Goal: Task Accomplishment & Management: Manage account settings

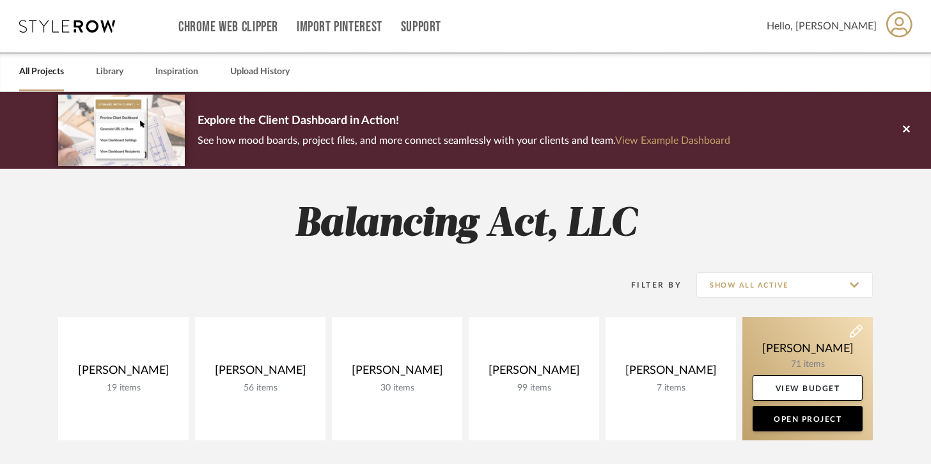
click at [794, 320] on link at bounding box center [807, 378] width 130 height 123
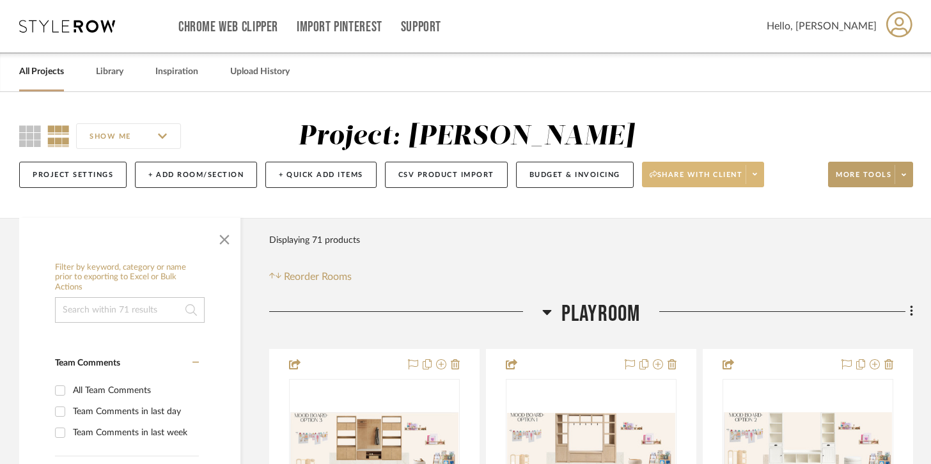
click at [761, 181] on span at bounding box center [754, 174] width 18 height 19
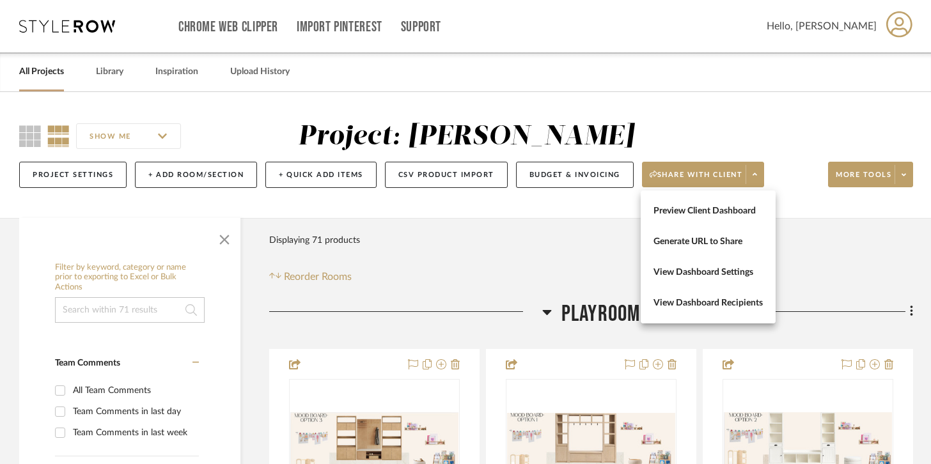
click at [814, 225] on div at bounding box center [465, 232] width 931 height 464
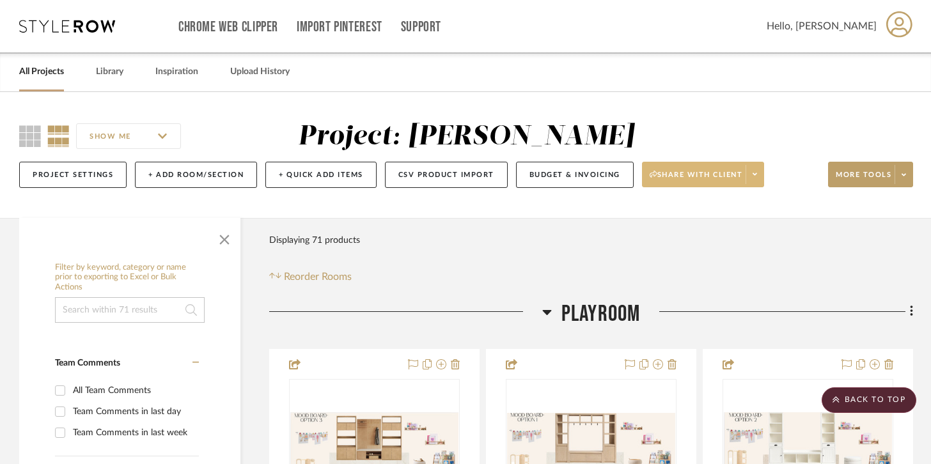
click at [760, 185] on button "Share with client" at bounding box center [703, 175] width 123 height 26
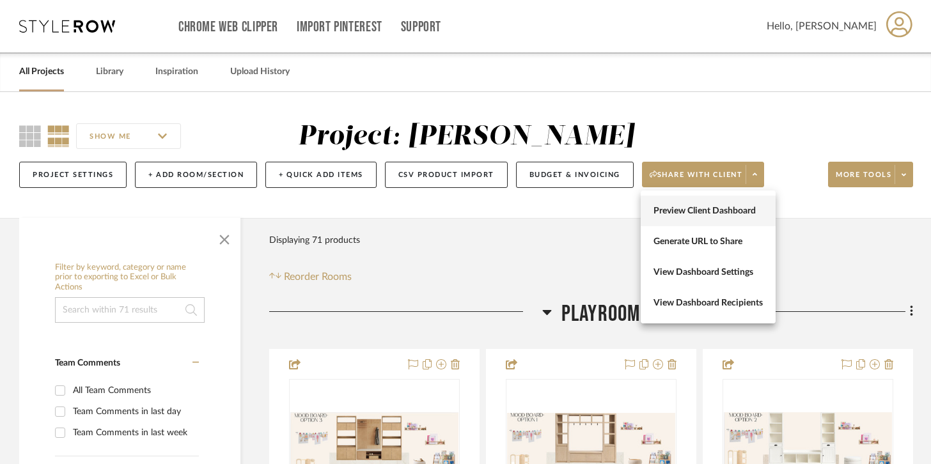
click at [745, 203] on button "Preview Client Dashboard" at bounding box center [708, 211] width 135 height 31
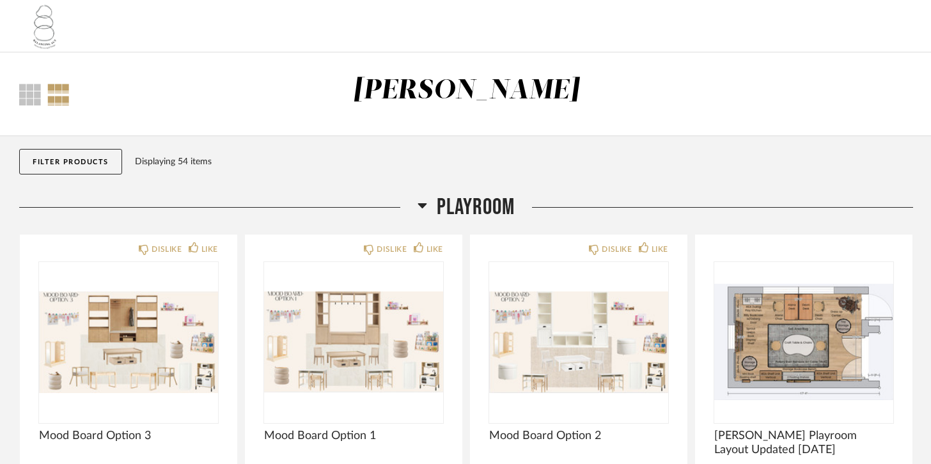
scroll to position [267, 0]
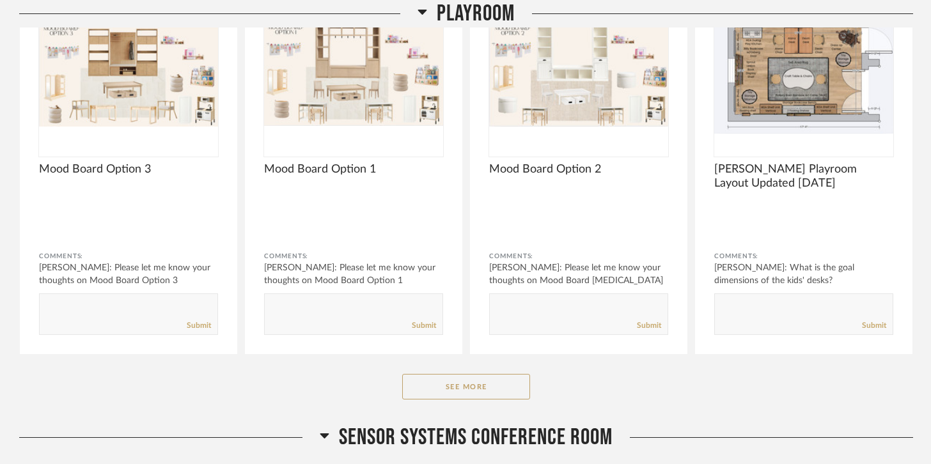
click at [448, 403] on div "Playroom DISLIKE LIKE Mood Board Option 3 Comments: Natalie McCoy: Please let m…" at bounding box center [466, 175] width 894 height 497
click at [452, 395] on button "See More" at bounding box center [466, 387] width 128 height 26
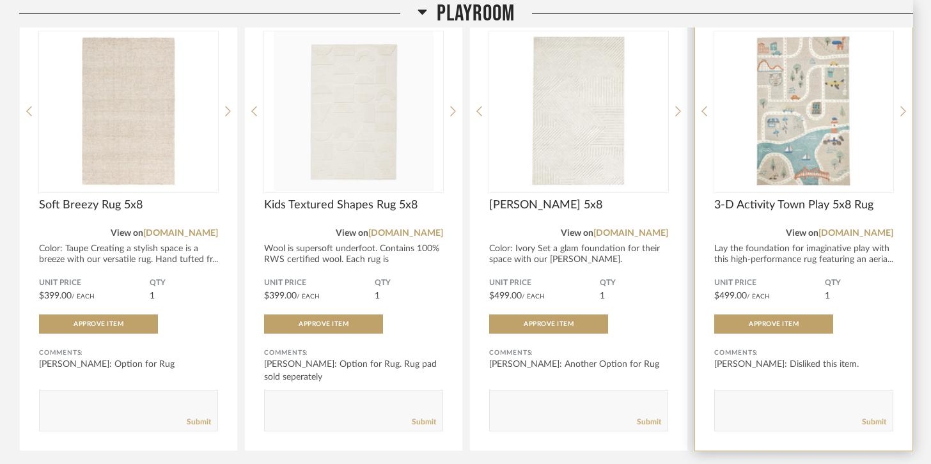
scroll to position [1973, 0]
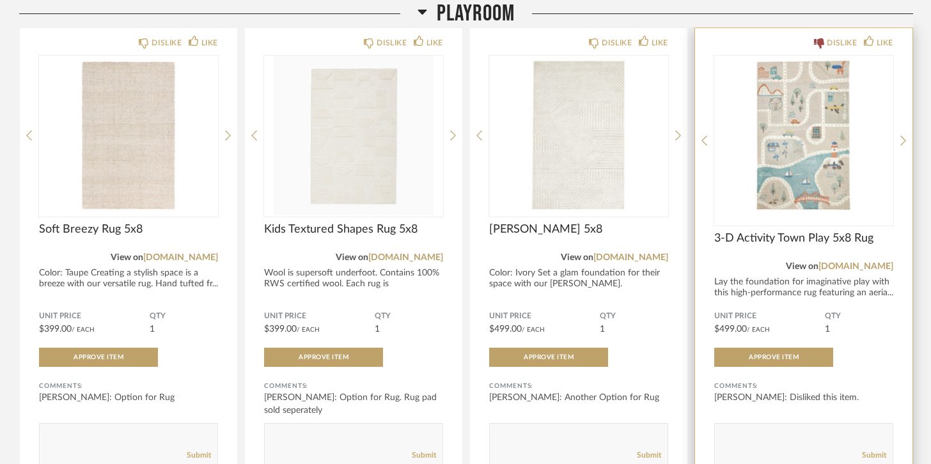
click at [775, 43] on div "DISLIKE LIKE" at bounding box center [803, 41] width 179 height 10
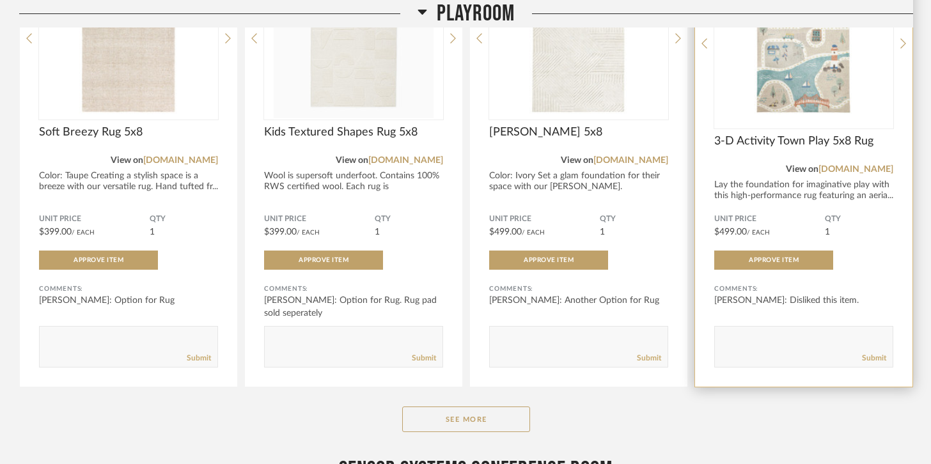
scroll to position [2073, 0]
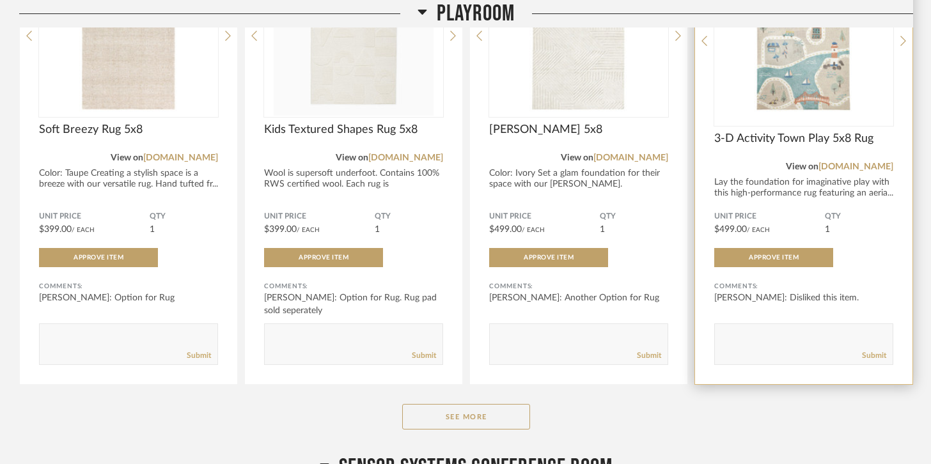
click at [802, 82] on img "0" at bounding box center [803, 36] width 179 height 160
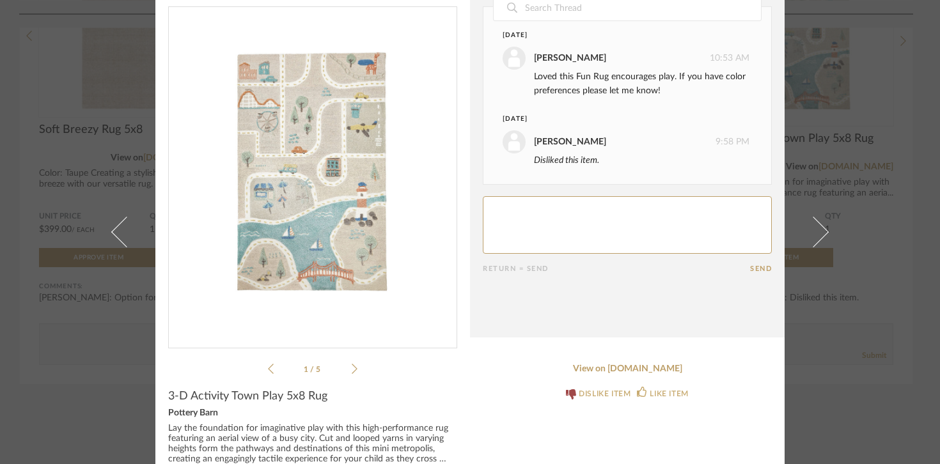
scroll to position [0, 0]
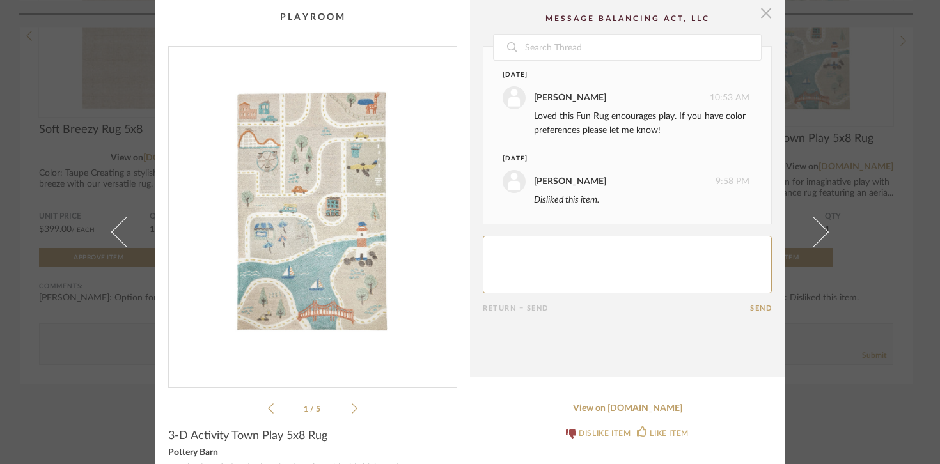
click at [756, 14] on span "button" at bounding box center [766, 13] width 26 height 26
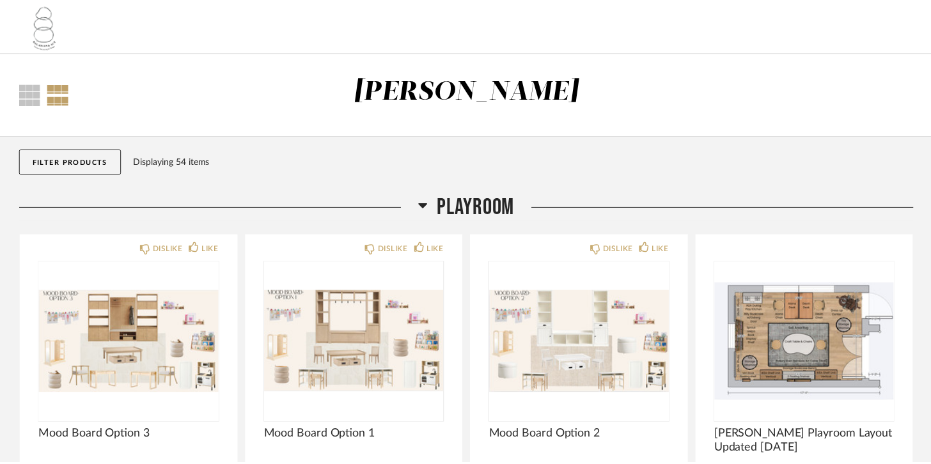
scroll to position [2073, 0]
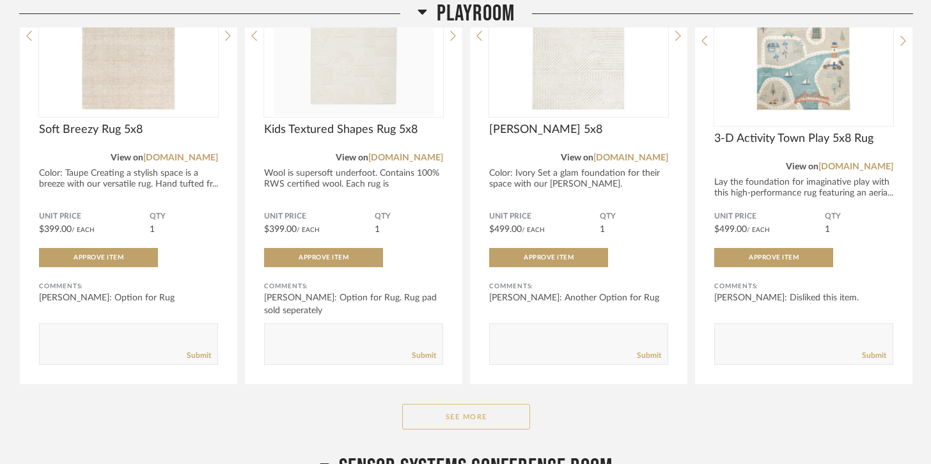
click at [495, 410] on button "See More" at bounding box center [466, 417] width 128 height 26
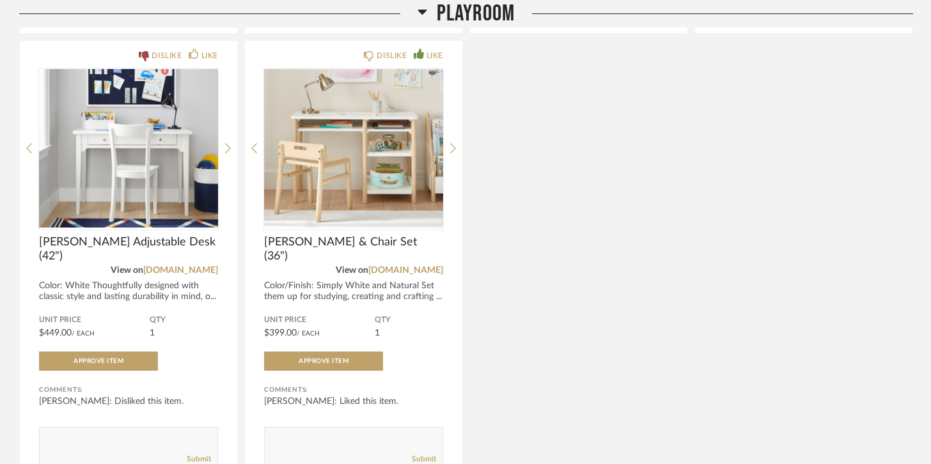
scroll to position [2424, 0]
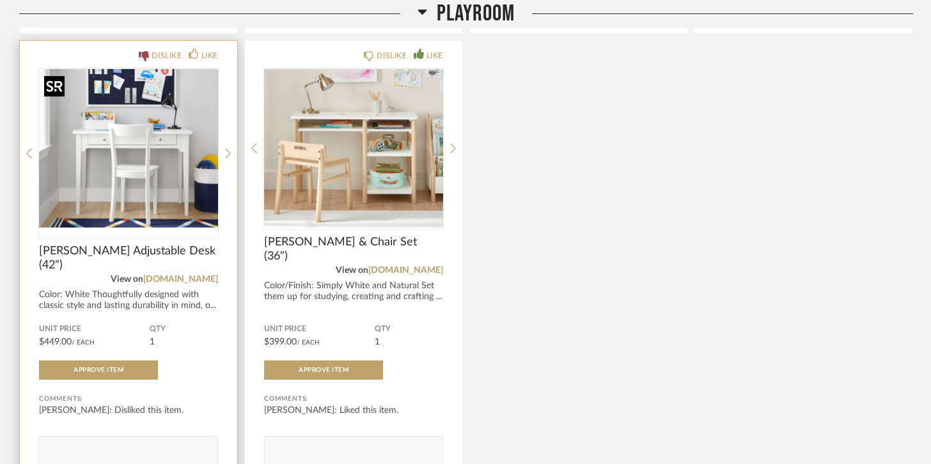
click at [0, 0] on img at bounding box center [0, 0] width 0 height 0
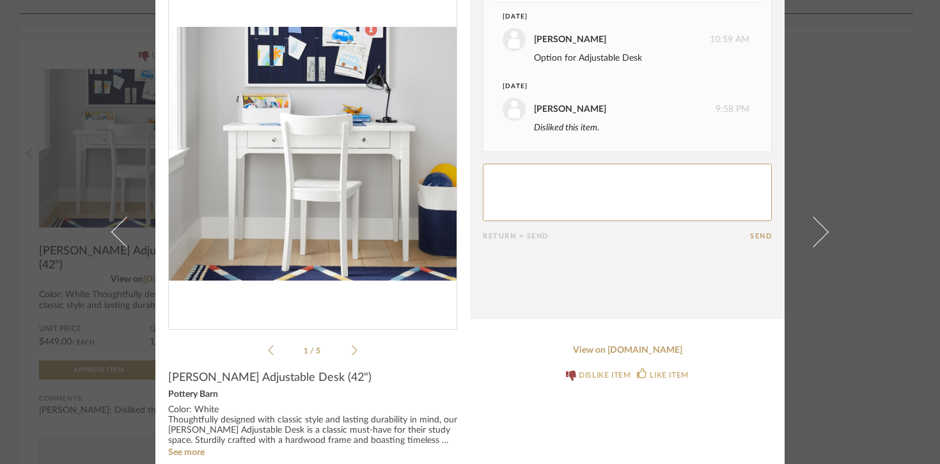
scroll to position [0, 0]
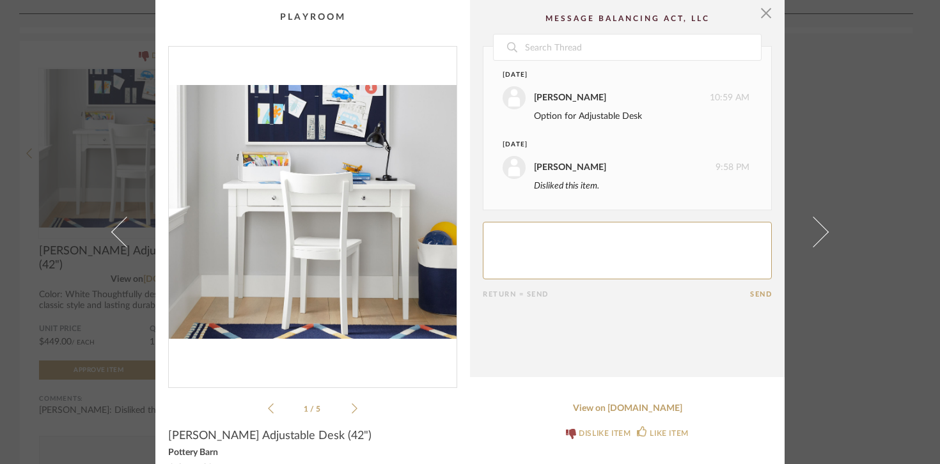
click at [864, 140] on div "× 1 / 5 Date September 1st Natalie McCoy 10:59 AM Option for Adjustable Desk Ye…" at bounding box center [470, 232] width 940 height 464
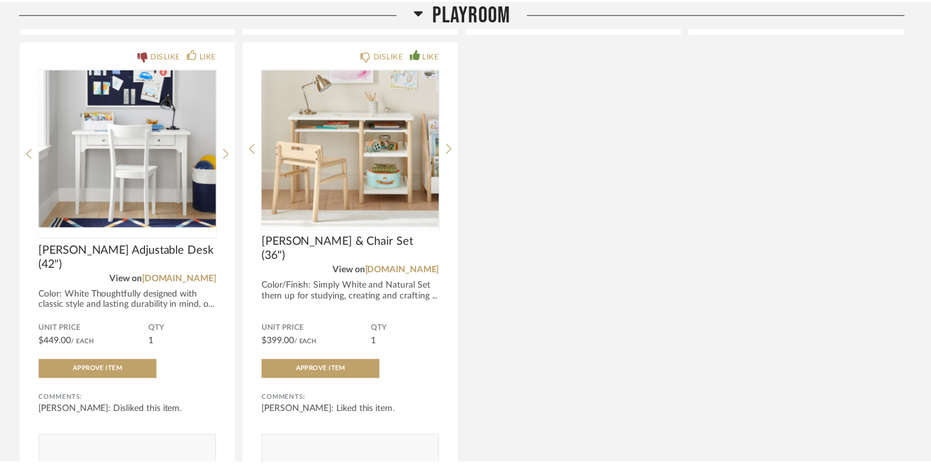
scroll to position [2424, 0]
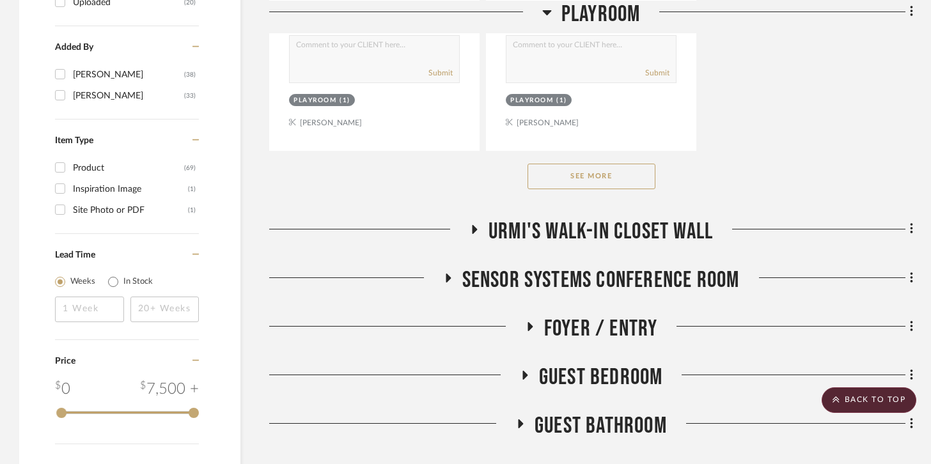
scroll to position [1897, 0]
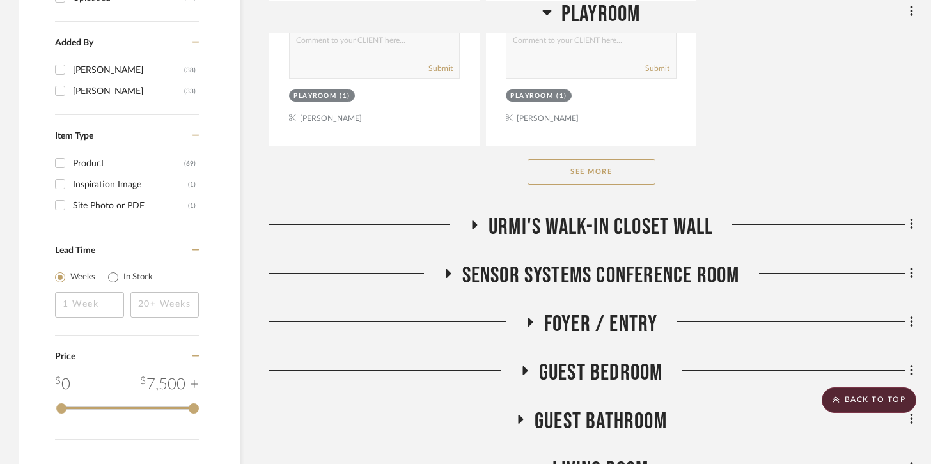
click at [598, 167] on button "See More" at bounding box center [591, 172] width 128 height 26
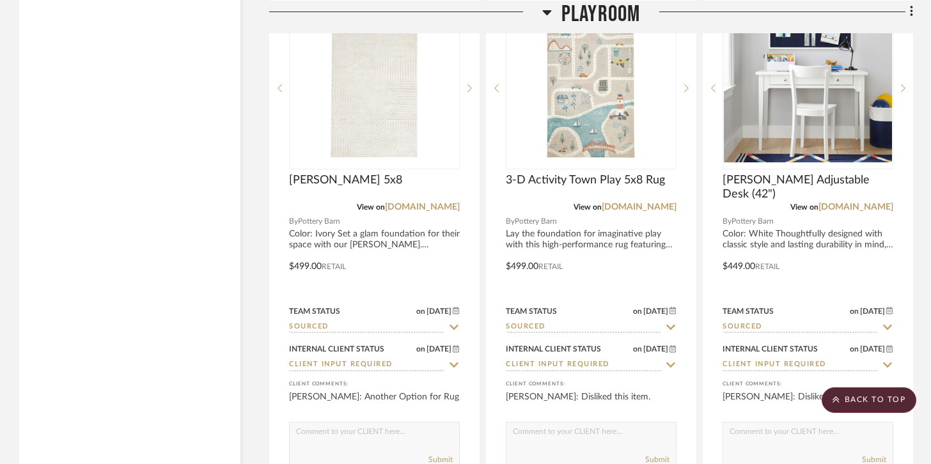
scroll to position [6502, 0]
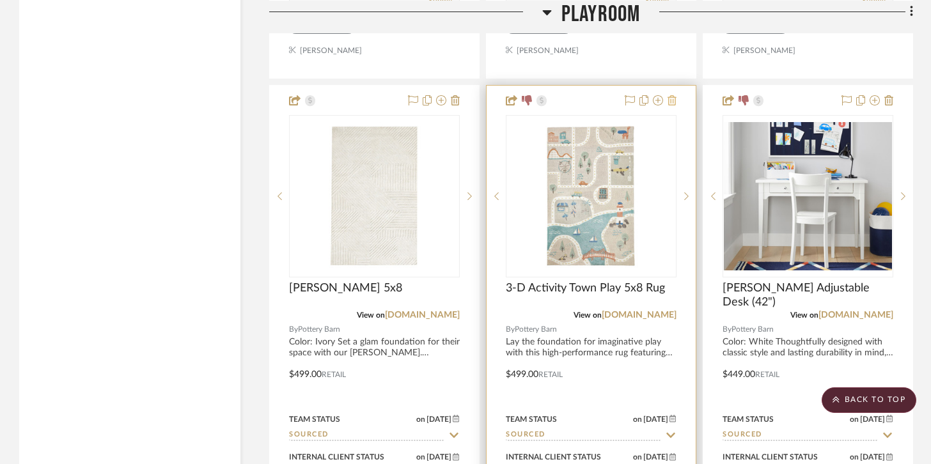
click at [671, 97] on icon at bounding box center [671, 100] width 9 height 10
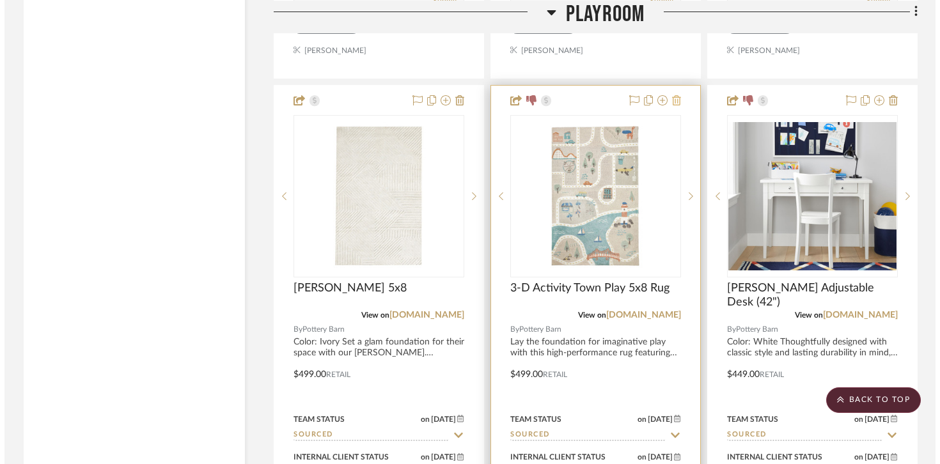
scroll to position [0, 0]
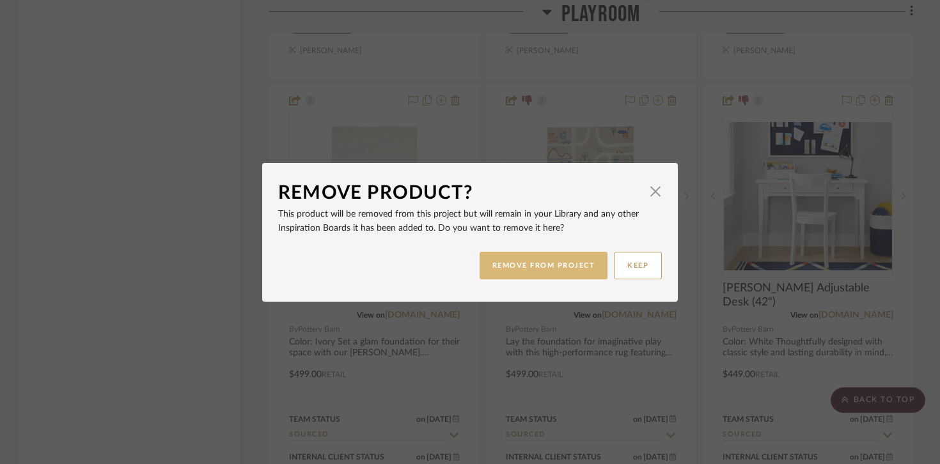
click at [537, 258] on button "REMOVE FROM PROJECT" at bounding box center [543, 265] width 129 height 27
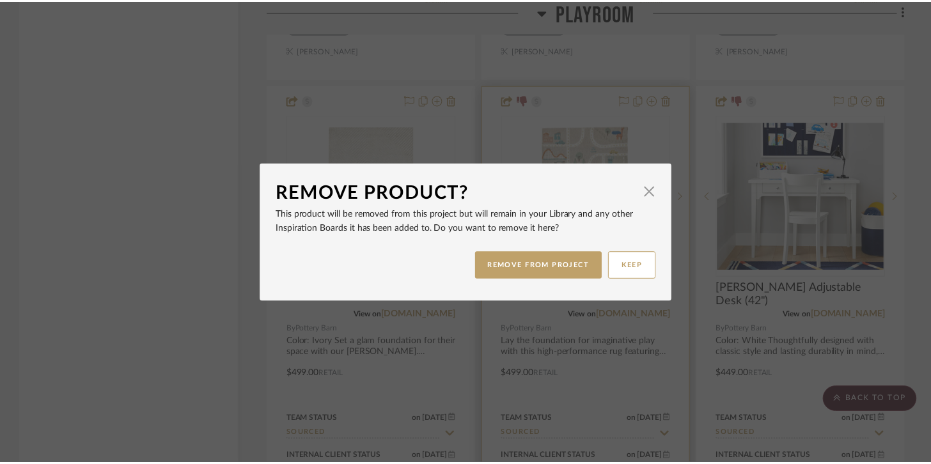
scroll to position [6502, 0]
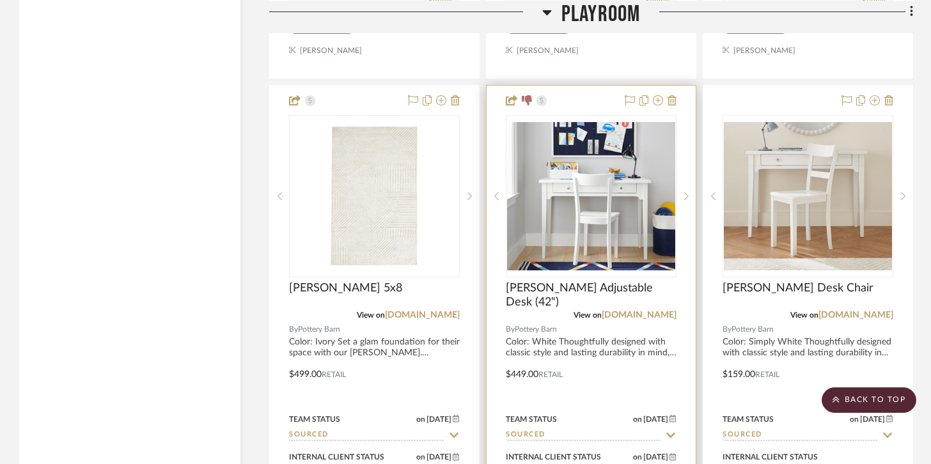
click at [678, 95] on div at bounding box center [591, 365] width 209 height 559
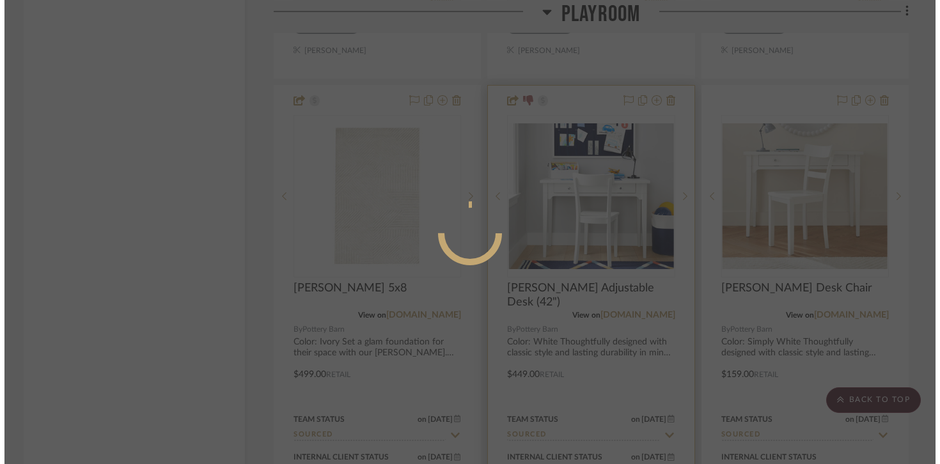
scroll to position [0, 0]
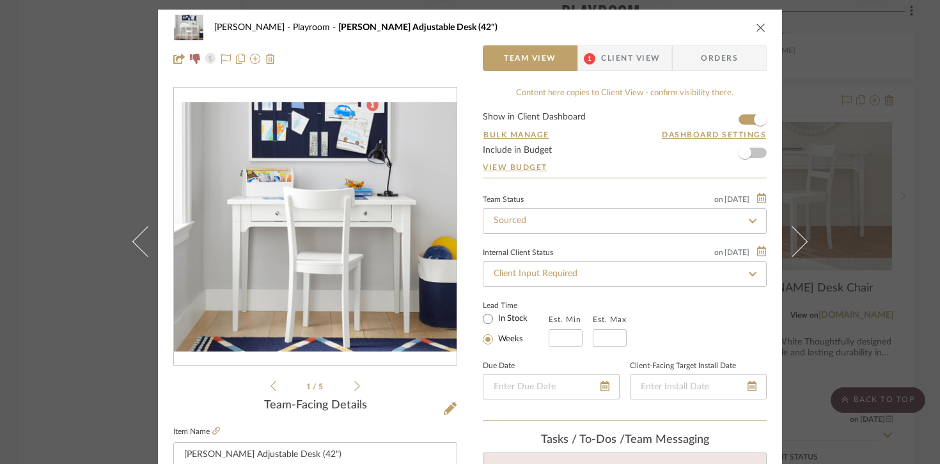
click at [759, 37] on div "[PERSON_NAME] Playroom [PERSON_NAME] Adjustable Desk (42")" at bounding box center [469, 28] width 593 height 26
click at [759, 28] on icon "close" at bounding box center [761, 27] width 10 height 10
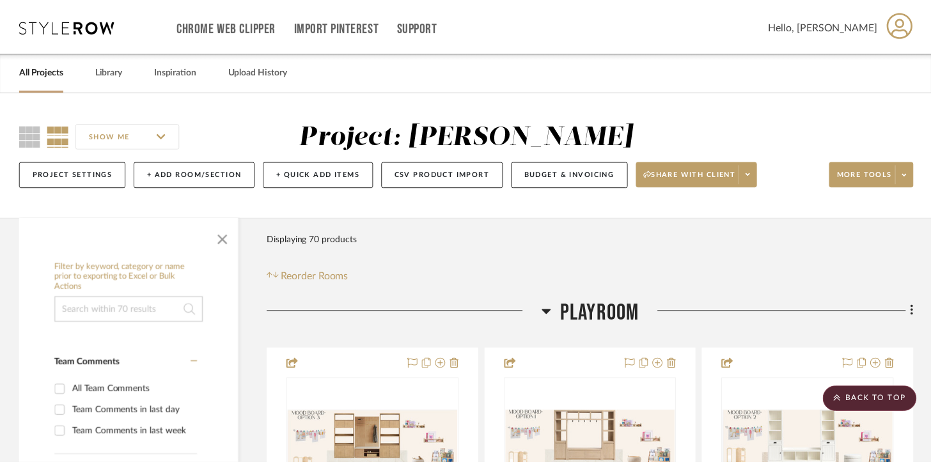
scroll to position [6502, 0]
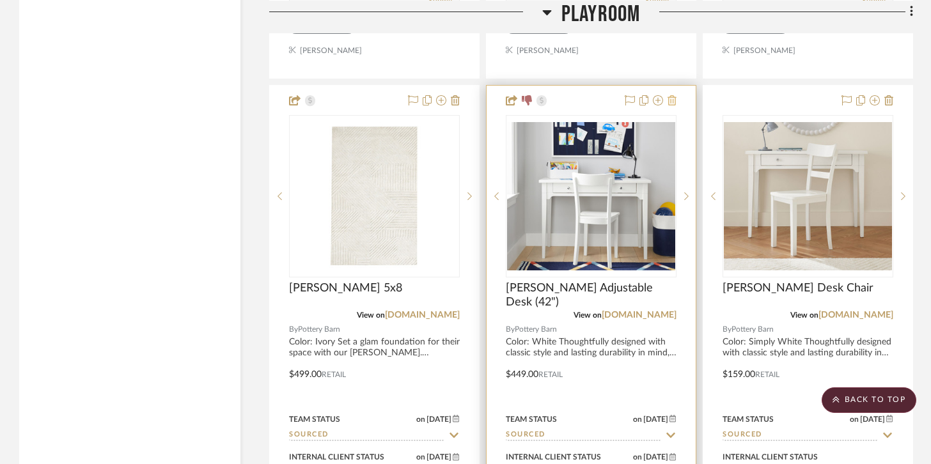
click at [674, 95] on icon at bounding box center [671, 100] width 9 height 10
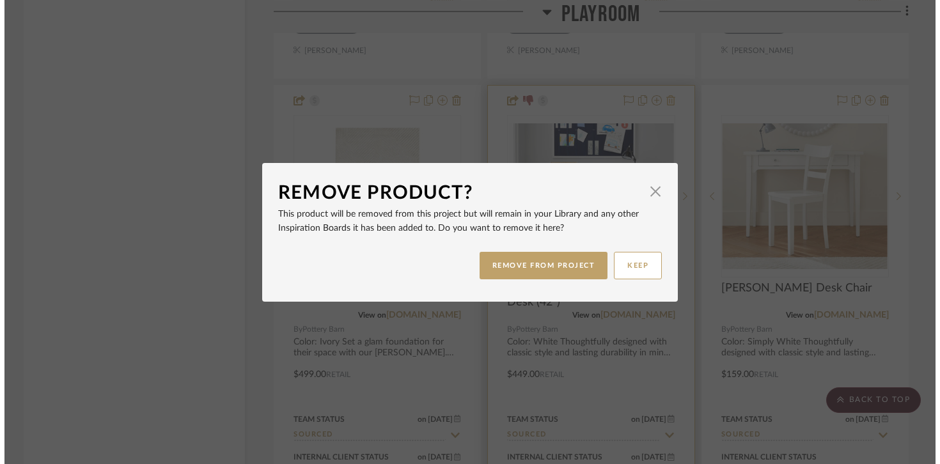
scroll to position [0, 0]
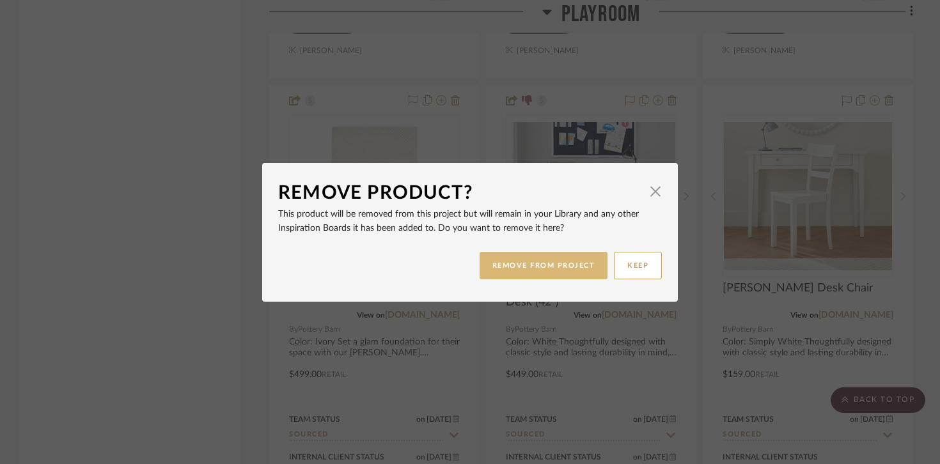
click at [575, 263] on button "REMOVE FROM PROJECT" at bounding box center [543, 265] width 129 height 27
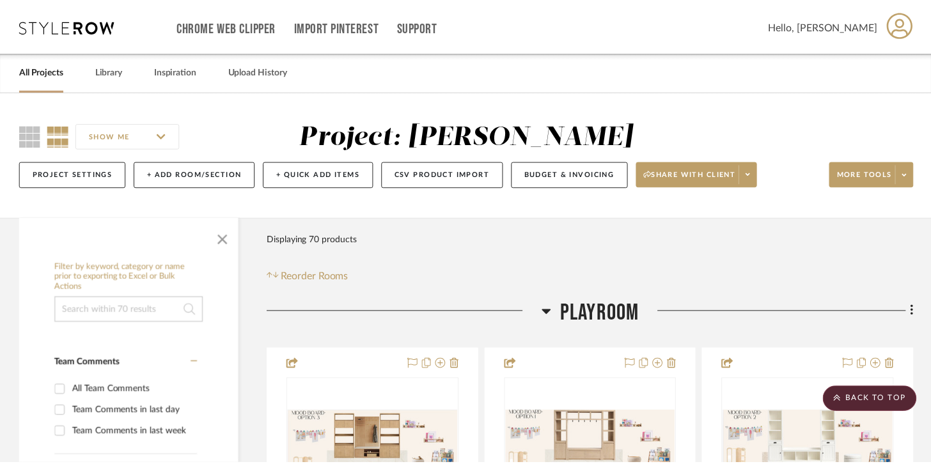
scroll to position [6502, 0]
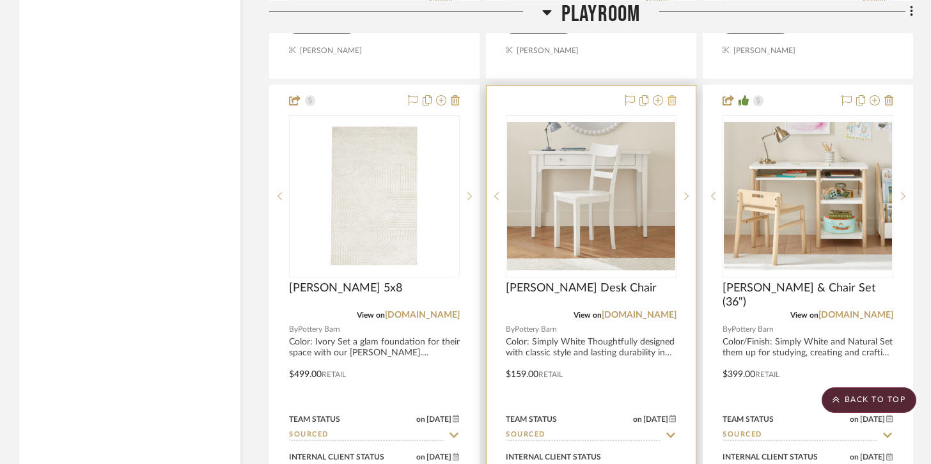
click at [674, 95] on icon at bounding box center [671, 100] width 9 height 10
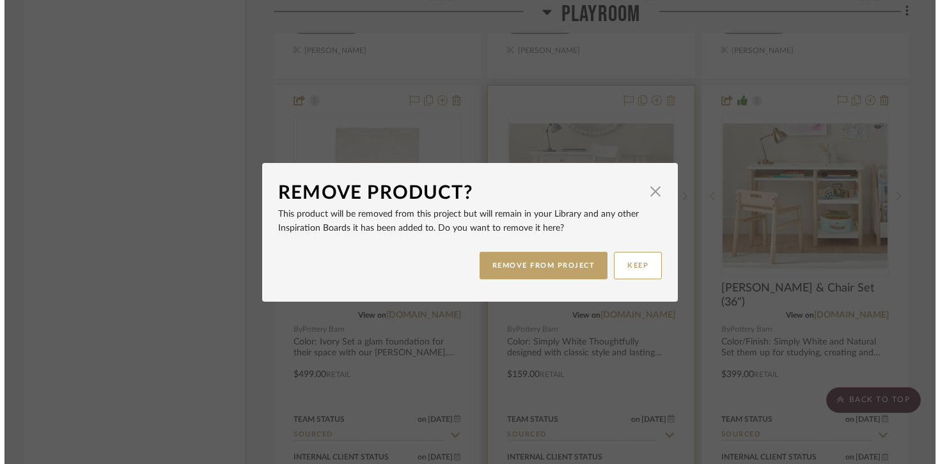
scroll to position [0, 0]
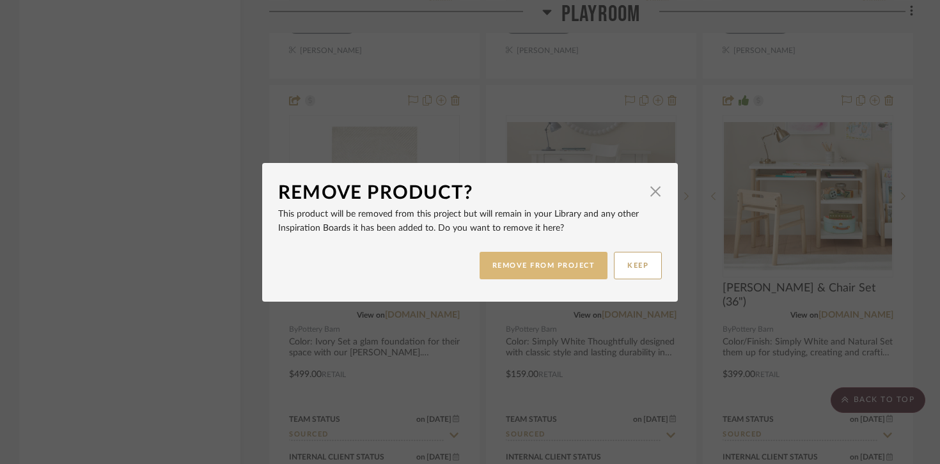
click at [582, 256] on button "REMOVE FROM PROJECT" at bounding box center [543, 265] width 129 height 27
